Goal: Find specific page/section

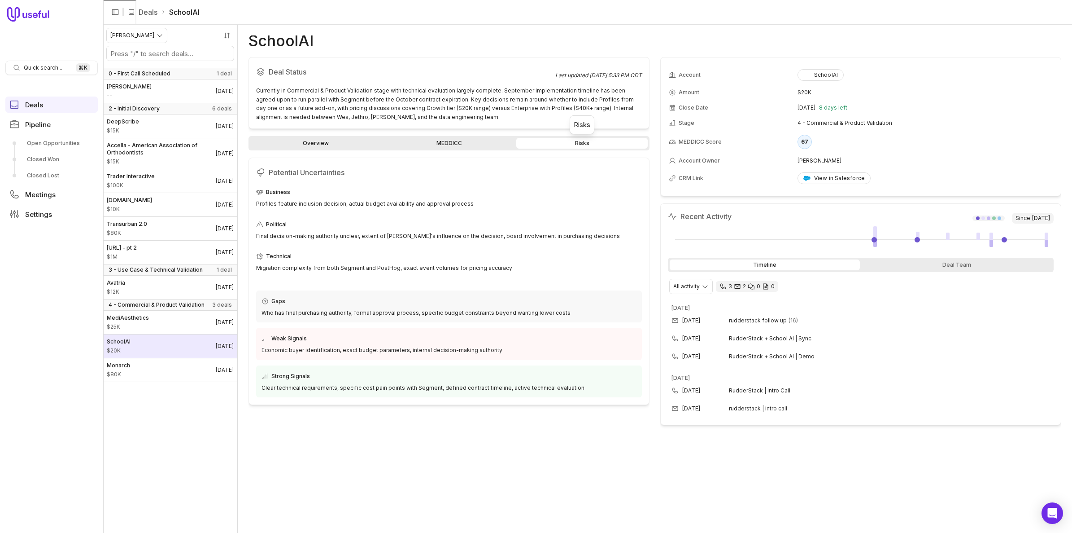
click at [148, 344] on link "SchoolAI $20K [DATE]" at bounding box center [170, 345] width 134 height 23
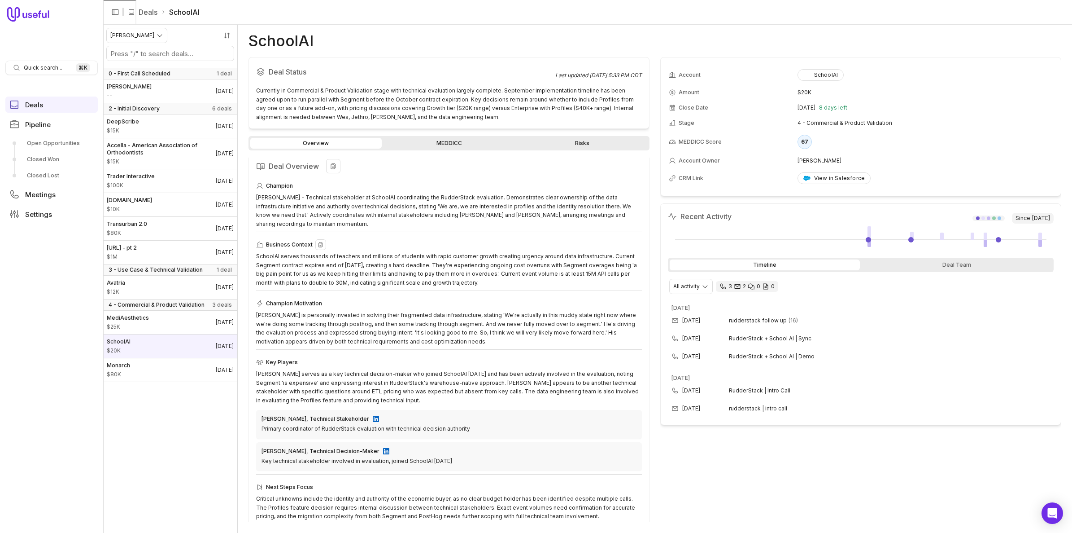
scroll to position [12, 0]
